Goal: Task Accomplishment & Management: Manage account settings

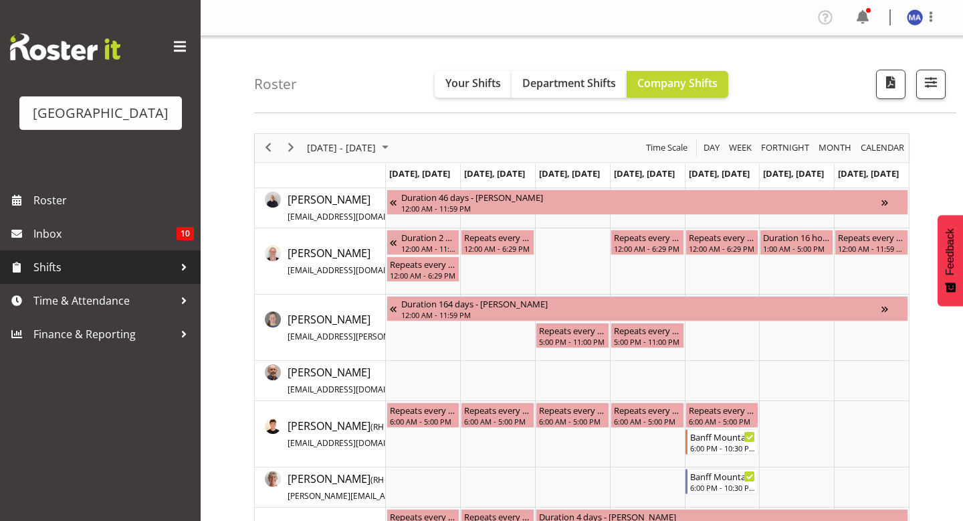
click at [128, 277] on span "Shifts" at bounding box center [103, 267] width 140 height 20
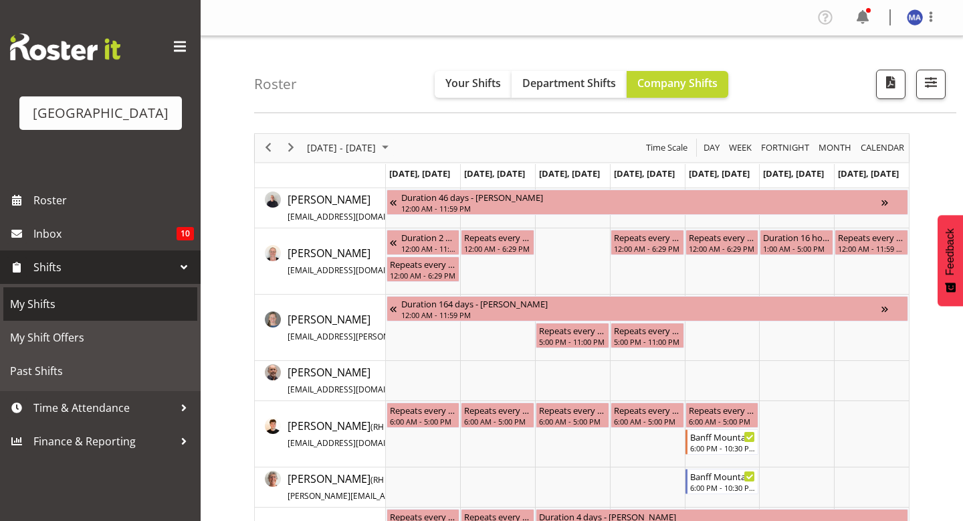
click at [100, 314] on span "My Shifts" at bounding box center [100, 304] width 181 height 20
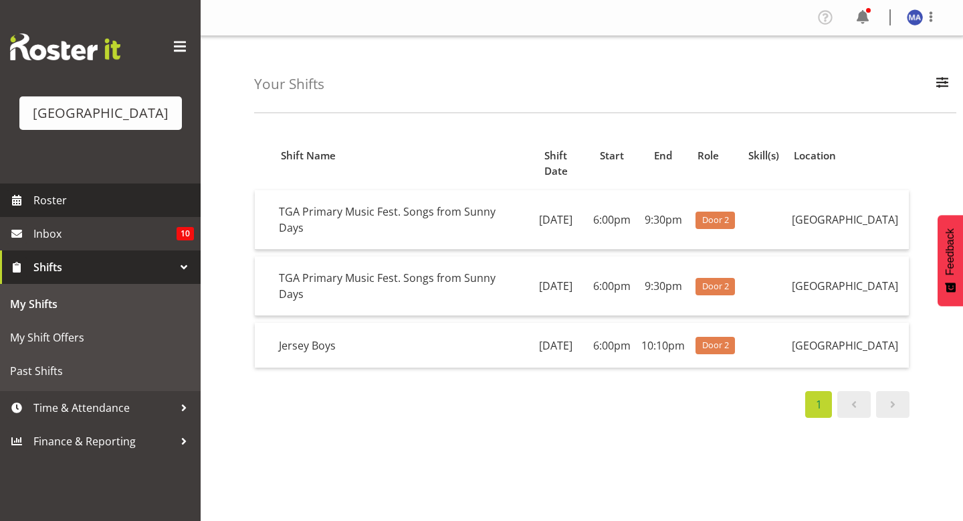
click at [116, 210] on span "Roster" at bounding box center [113, 200] width 161 height 20
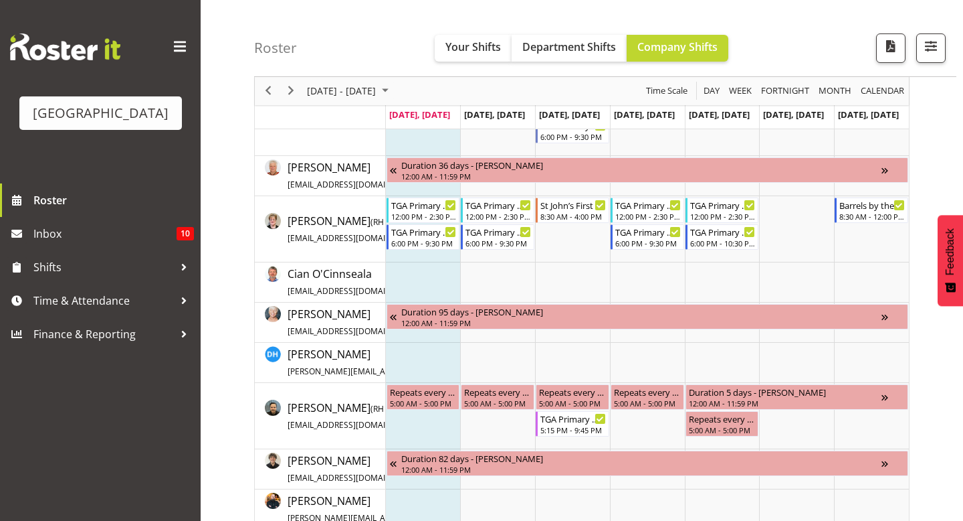
scroll to position [605, 0]
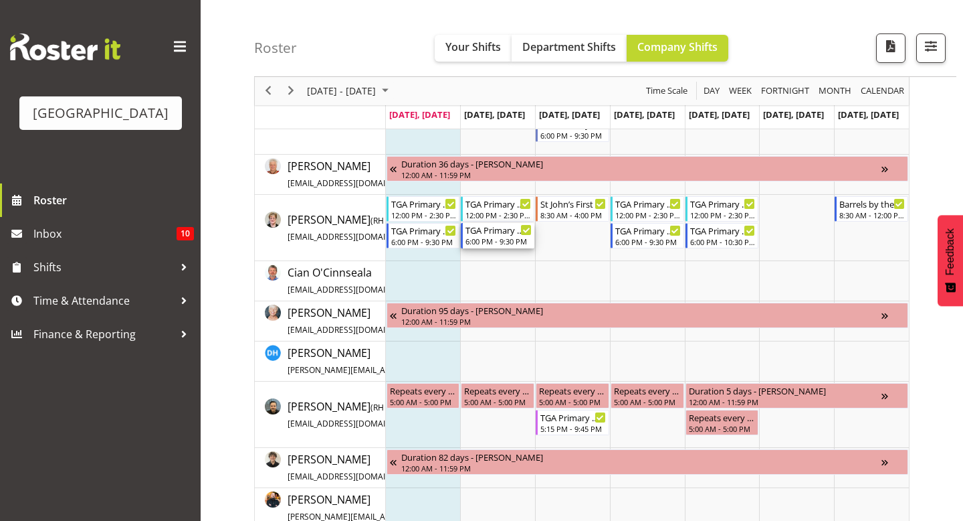
click at [514, 235] on div "TGA Primary Music Fest. Songs from Sunny Days" at bounding box center [499, 229] width 66 height 13
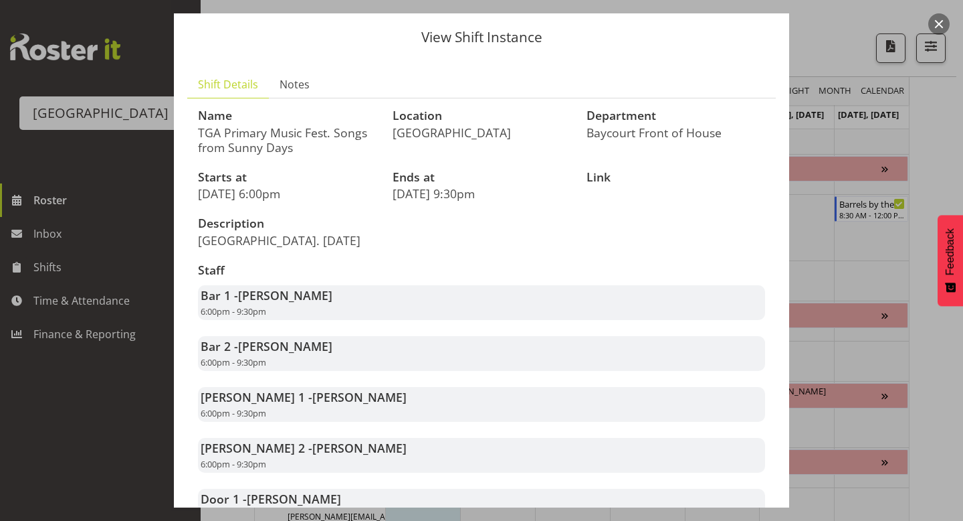
scroll to position [33, 0]
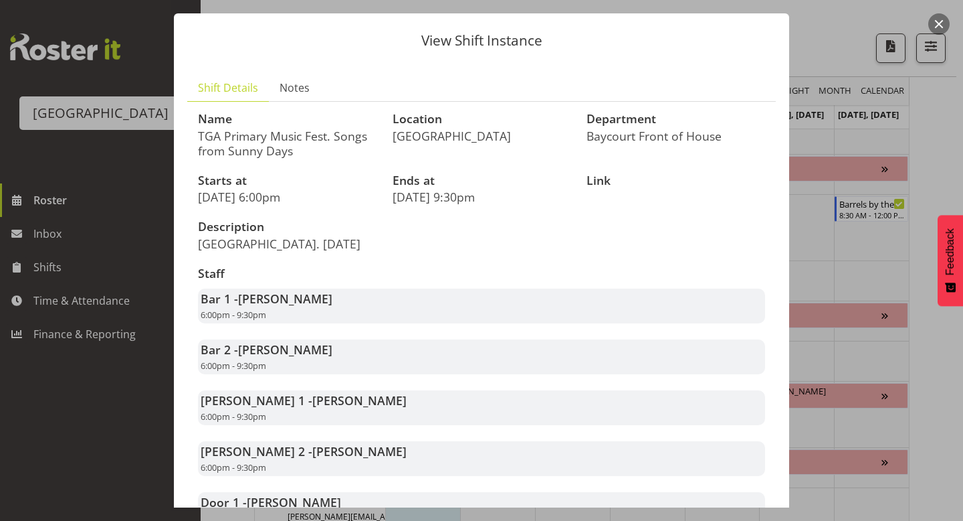
click at [572, 295] on div "Bar 1 - Chris Darlington 6:00pm - 9:30pm" at bounding box center [481, 305] width 567 height 35
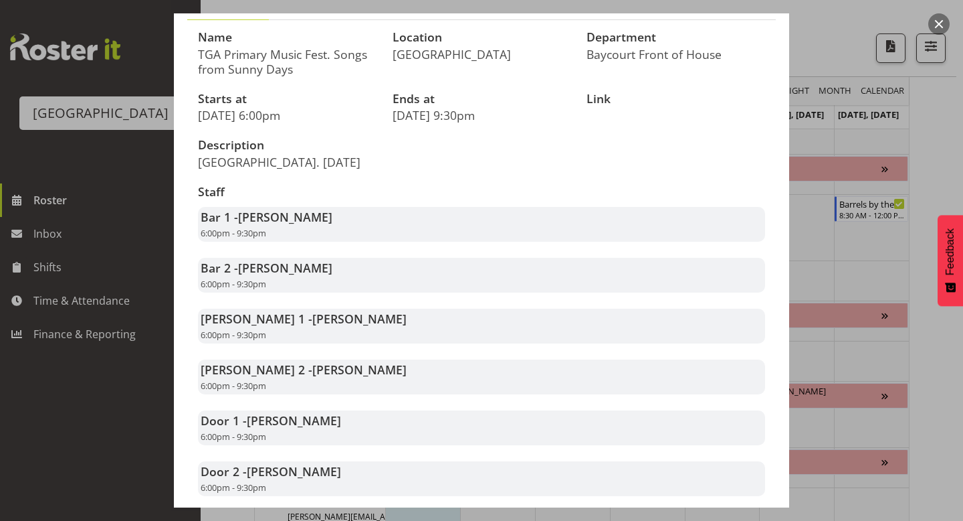
scroll to position [118, 0]
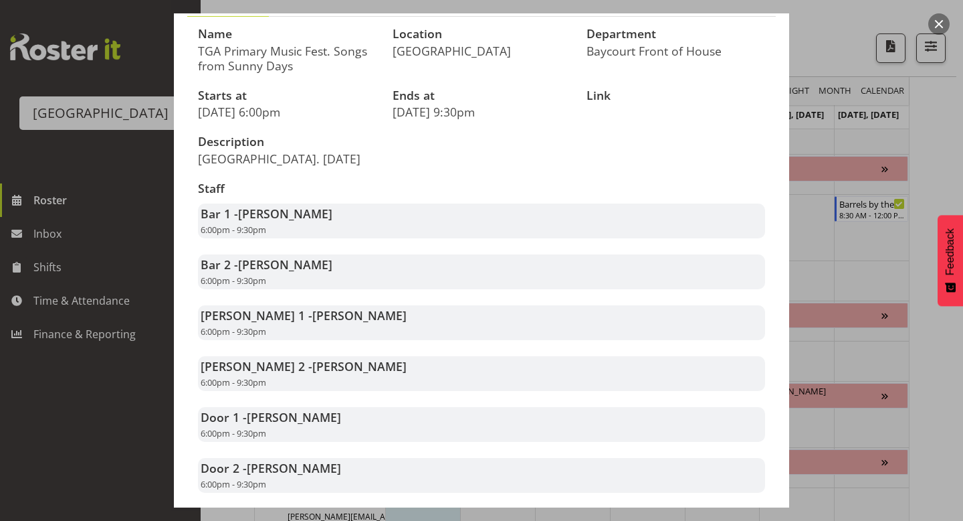
click at [805, 211] on div at bounding box center [481, 260] width 963 height 521
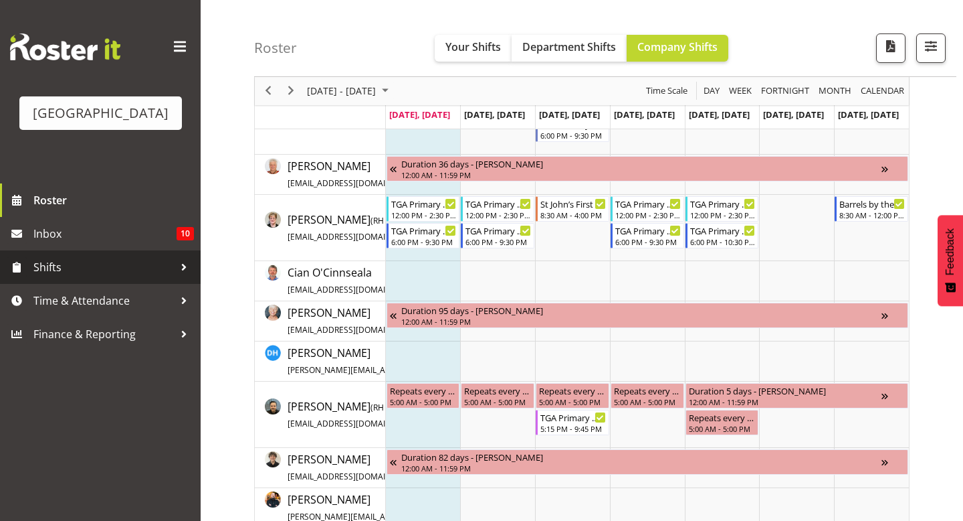
click at [89, 277] on span "Shifts" at bounding box center [103, 267] width 140 height 20
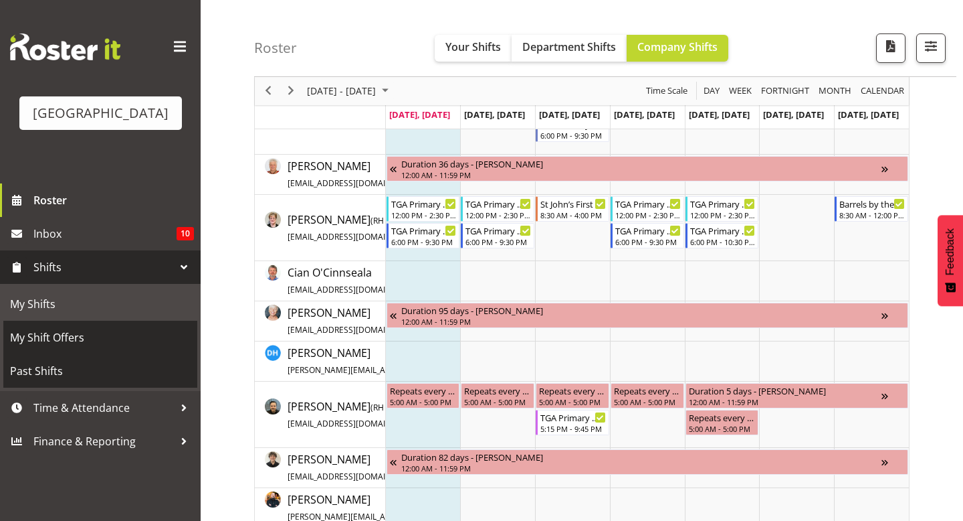
click at [72, 381] on span "Past Shifts" at bounding box center [100, 371] width 181 height 20
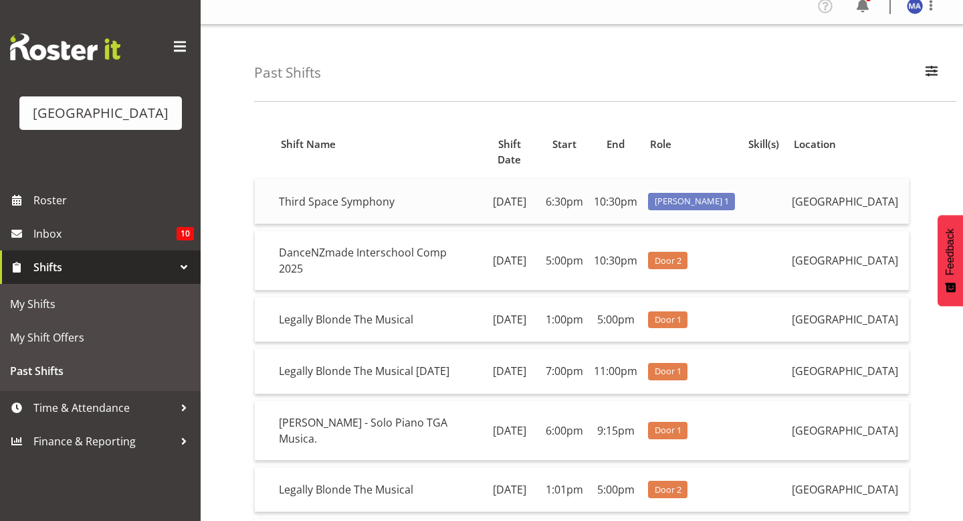
scroll to position [12, 0]
click at [384, 193] on td "Third Space Symphony" at bounding box center [376, 200] width 205 height 45
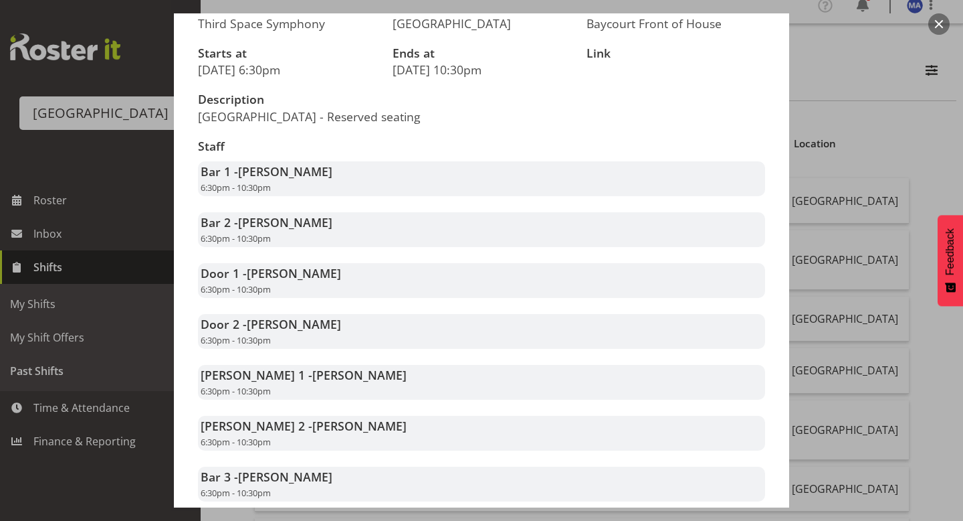
scroll to position [151, 0]
